Goal: Navigation & Orientation: Find specific page/section

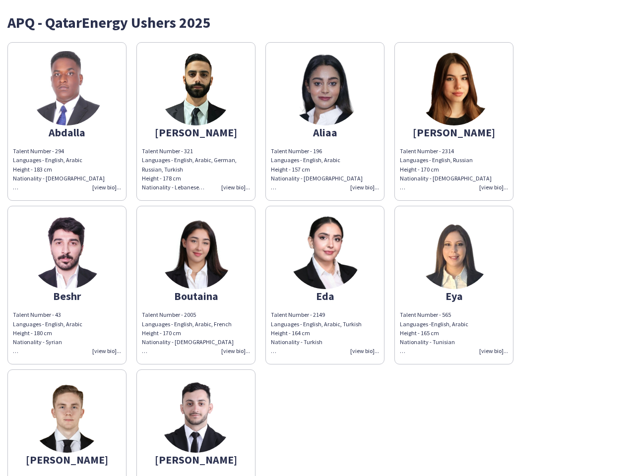
click at [317, 238] on img at bounding box center [325, 252] width 74 height 74
click at [67, 121] on img at bounding box center [67, 88] width 74 height 74
click at [196, 121] on img at bounding box center [196, 88] width 74 height 74
click at [325, 121] on img at bounding box center [325, 88] width 74 height 74
click at [454, 121] on img at bounding box center [453, 88] width 74 height 74
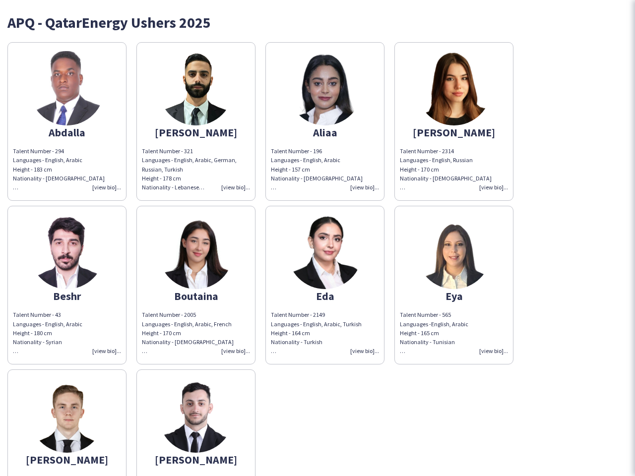
click at [67, 285] on img at bounding box center [67, 252] width 74 height 74
click at [196, 285] on img at bounding box center [196, 252] width 74 height 74
click at [325, 285] on img at bounding box center [325, 252] width 74 height 74
click at [454, 285] on img at bounding box center [453, 252] width 74 height 74
click at [67, 422] on img at bounding box center [67, 415] width 74 height 74
